Goal: Use online tool/utility: Utilize a website feature to perform a specific function

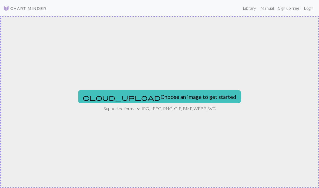
click at [121, 97] on span "cloud_upload" at bounding box center [122, 98] width 78 height 8
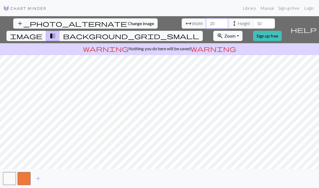
click at [206, 25] on input "20" at bounding box center [217, 23] width 22 height 10
type input "2"
type input "150"
click at [253, 25] on input "10" at bounding box center [264, 23] width 22 height 10
click at [253, 24] on input "106" at bounding box center [264, 23] width 22 height 10
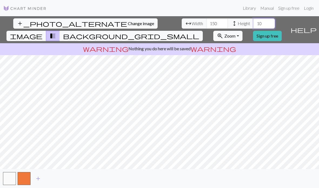
type input "1"
click at [199, 32] on span "background_grid_small" at bounding box center [131, 36] width 136 height 8
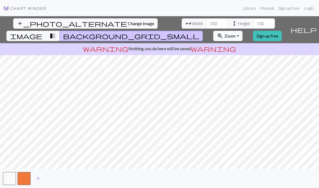
click at [42, 32] on span "image" at bounding box center [26, 36] width 32 height 8
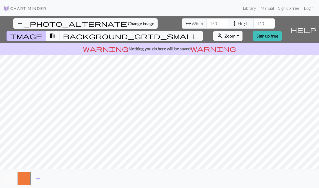
click at [56, 32] on span "transition_fade" at bounding box center [52, 36] width 6 height 8
click at [201, 31] on button "background_grid_small" at bounding box center [130, 36] width 143 height 10
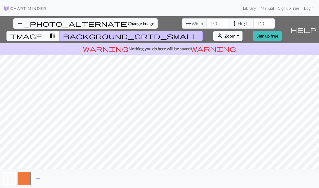
click at [56, 32] on span "transition_fade" at bounding box center [52, 36] width 6 height 8
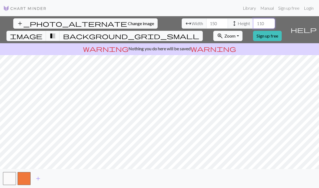
click at [253, 22] on input "110" at bounding box center [264, 23] width 22 height 10
click at [253, 23] on input "110" at bounding box center [264, 23] width 22 height 10
type input "10"
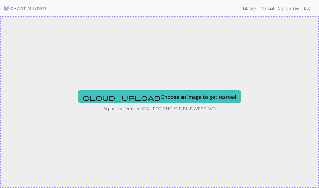
click at [193, 95] on button "cloud_upload Choose an image to get started" at bounding box center [159, 96] width 163 height 13
click at [168, 99] on button "cloud_upload Choose an image to get started" at bounding box center [159, 96] width 163 height 13
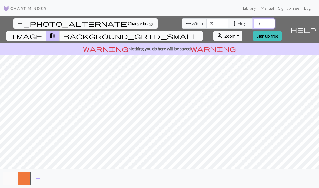
click at [253, 25] on input "10" at bounding box center [264, 23] width 22 height 10
type input "110"
click at [206, 26] on input "20" at bounding box center [217, 23] width 22 height 10
type input "2"
type input "150"
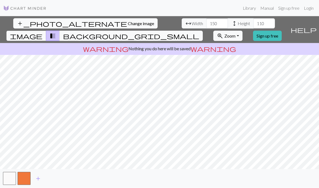
scroll to position [14, 0]
